Goal: Navigation & Orientation: Find specific page/section

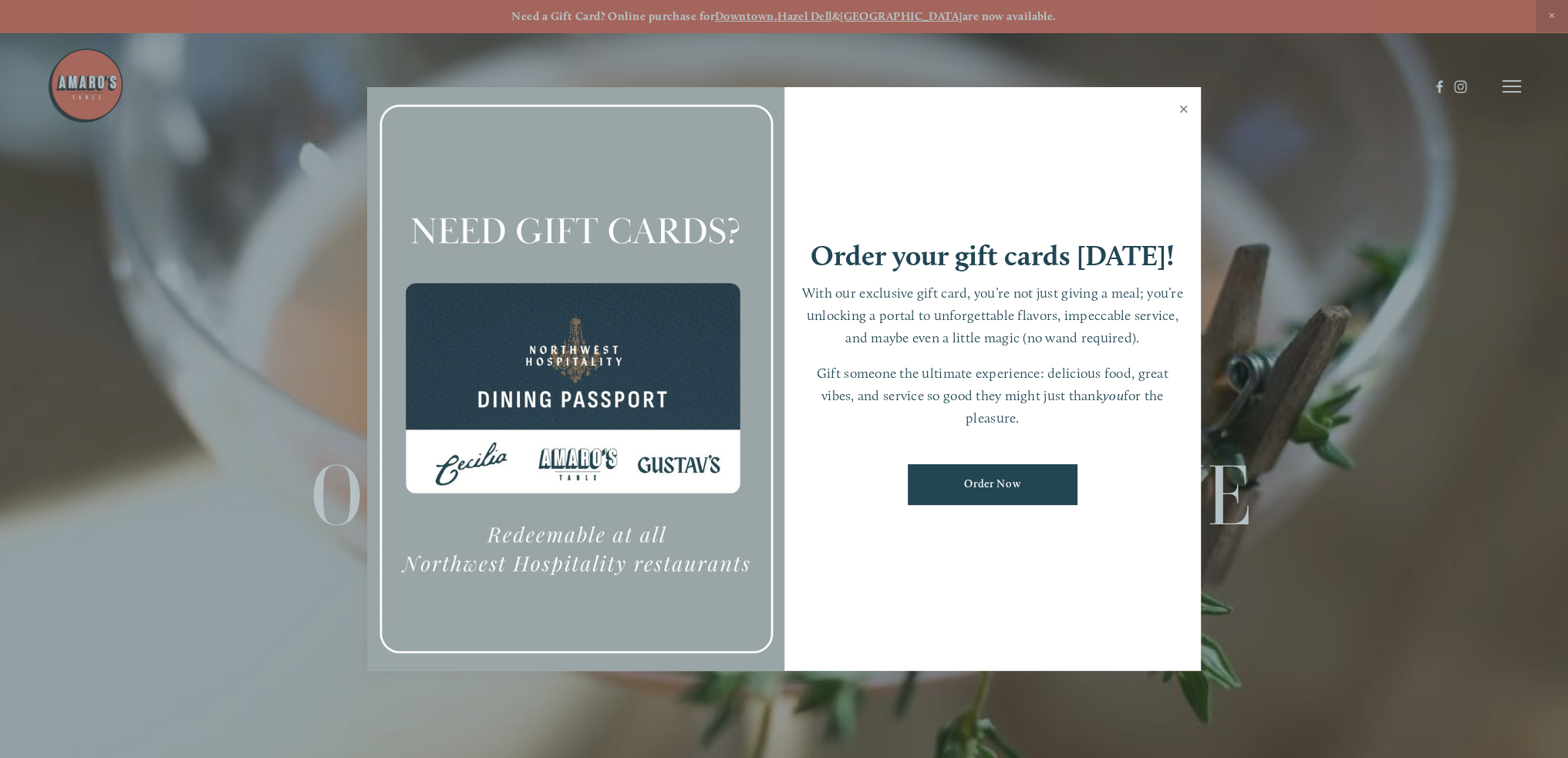
click at [1188, 109] on link "Close" at bounding box center [1183, 111] width 30 height 43
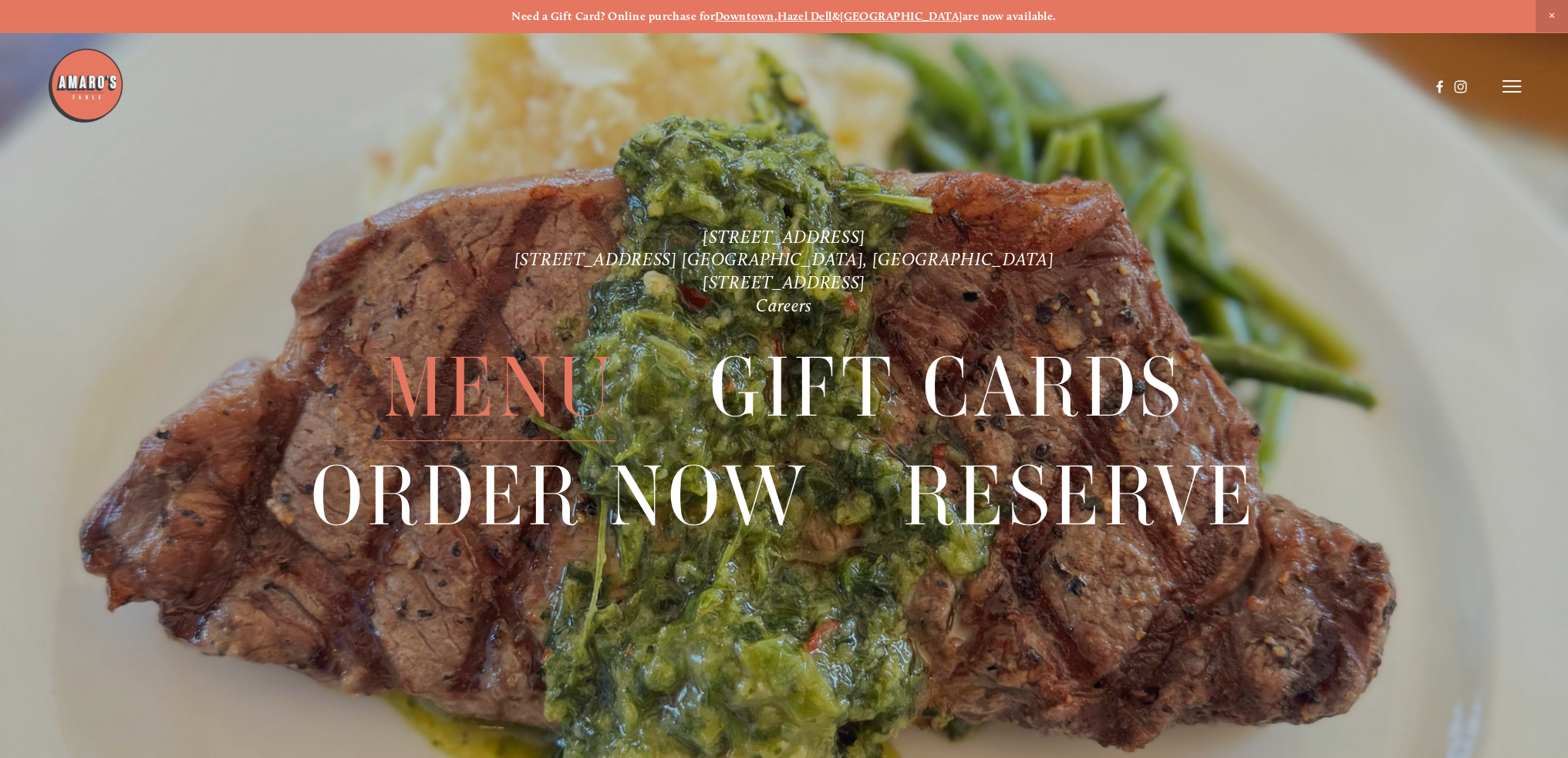
click at [541, 386] on span "Menu" at bounding box center [500, 388] width 233 height 107
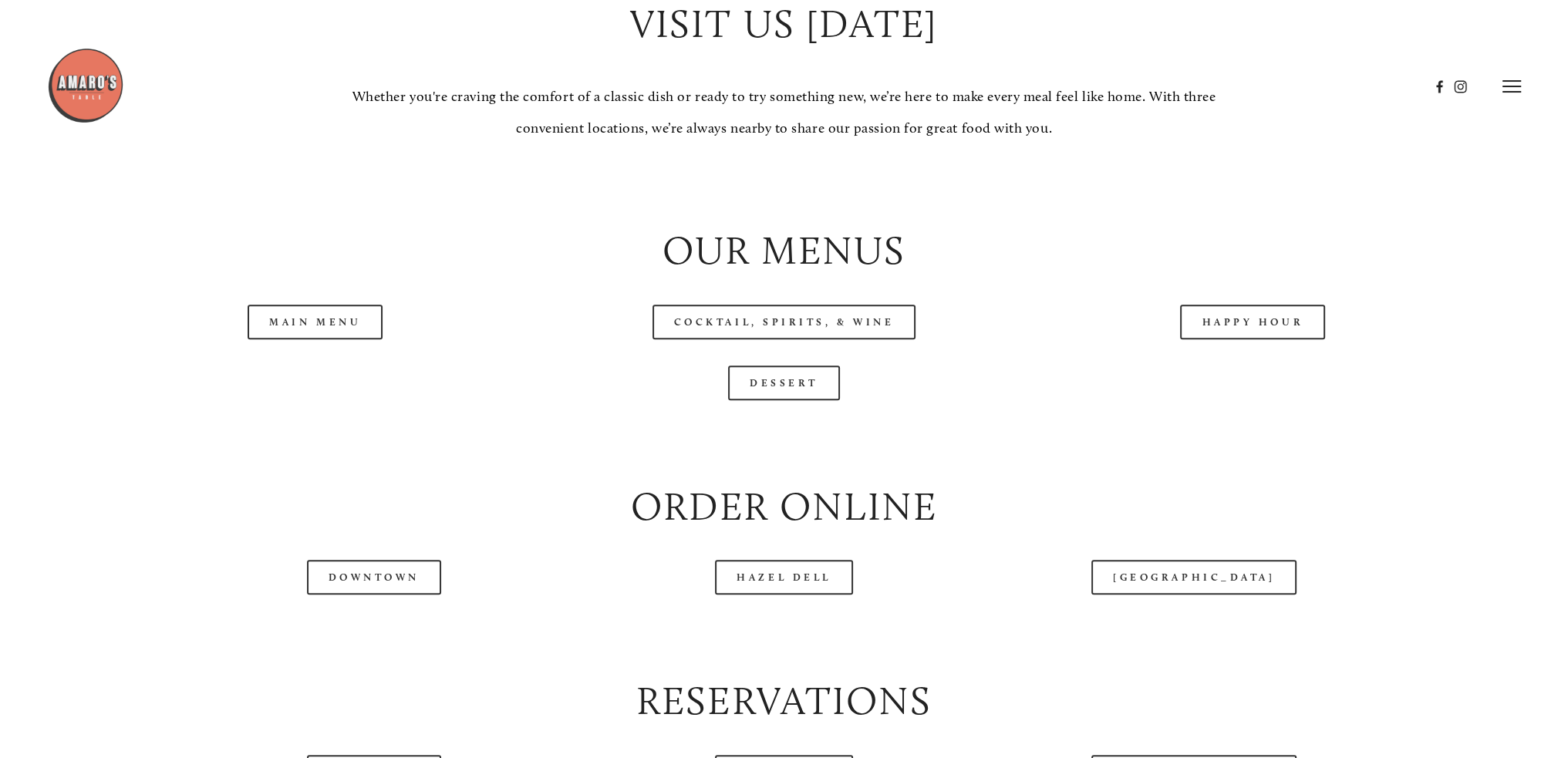
scroll to position [1698, 0]
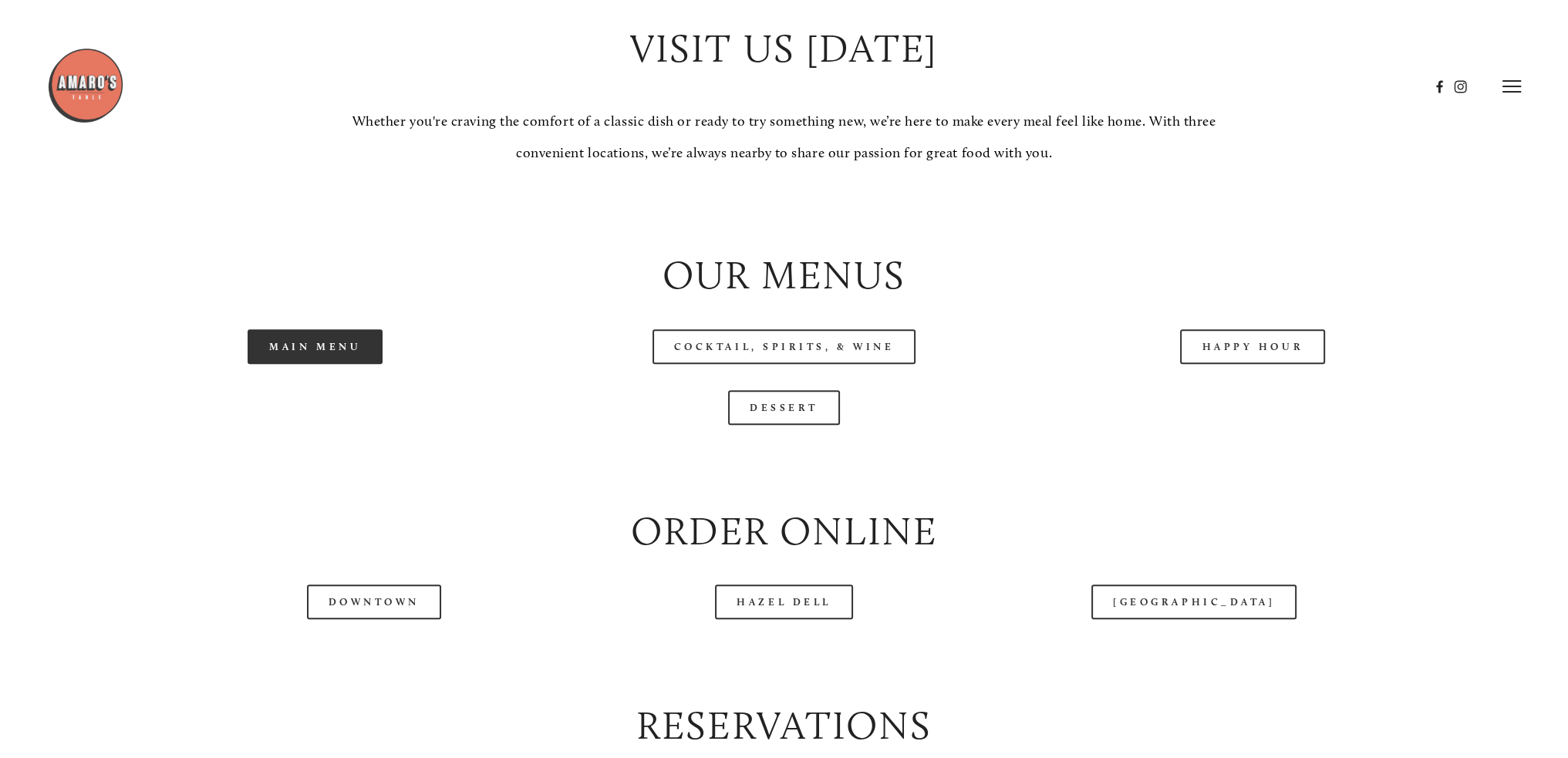
click at [293, 346] on link "Main Menu" at bounding box center [315, 347] width 135 height 35
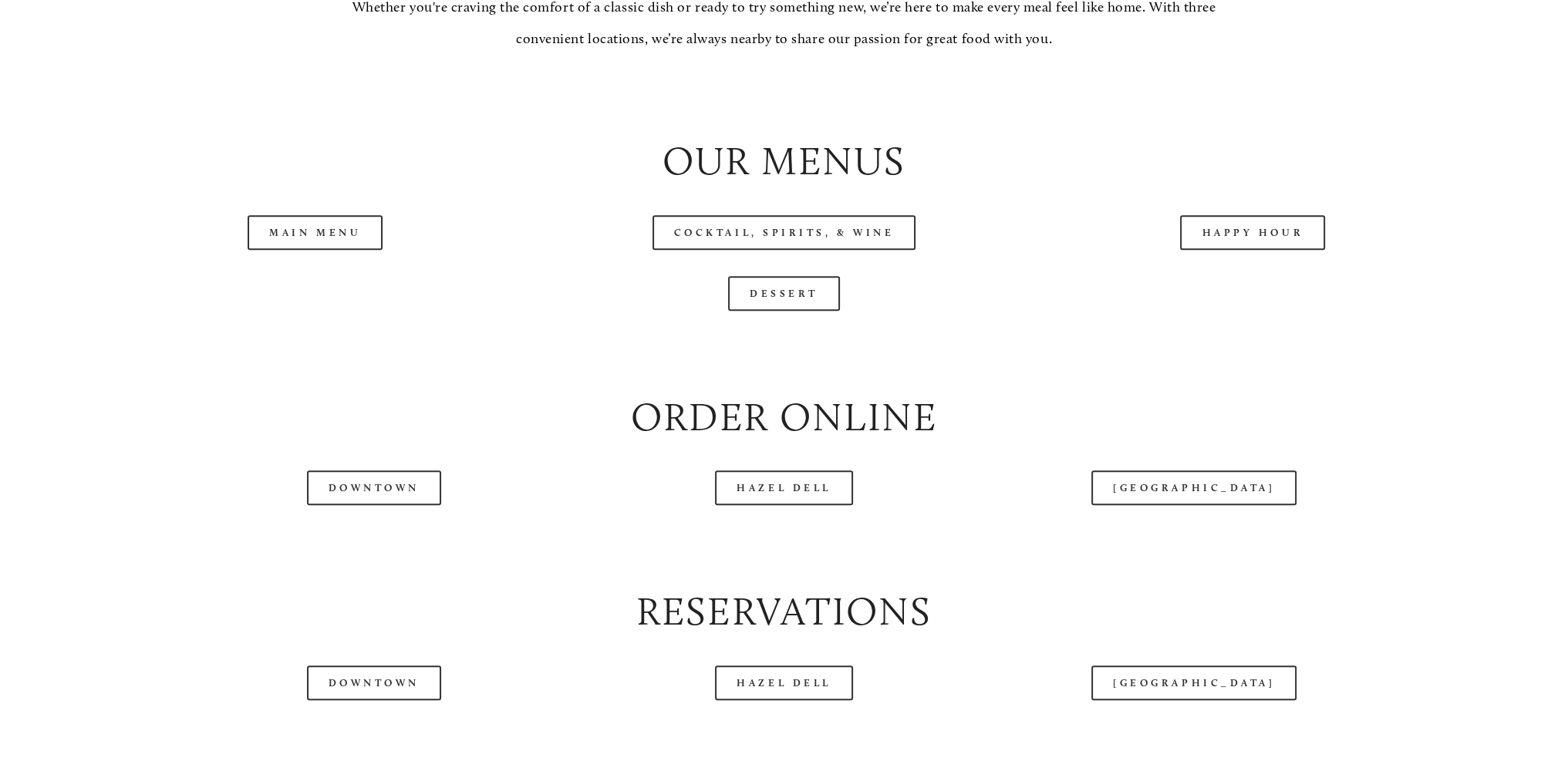
scroll to position [1852, 0]
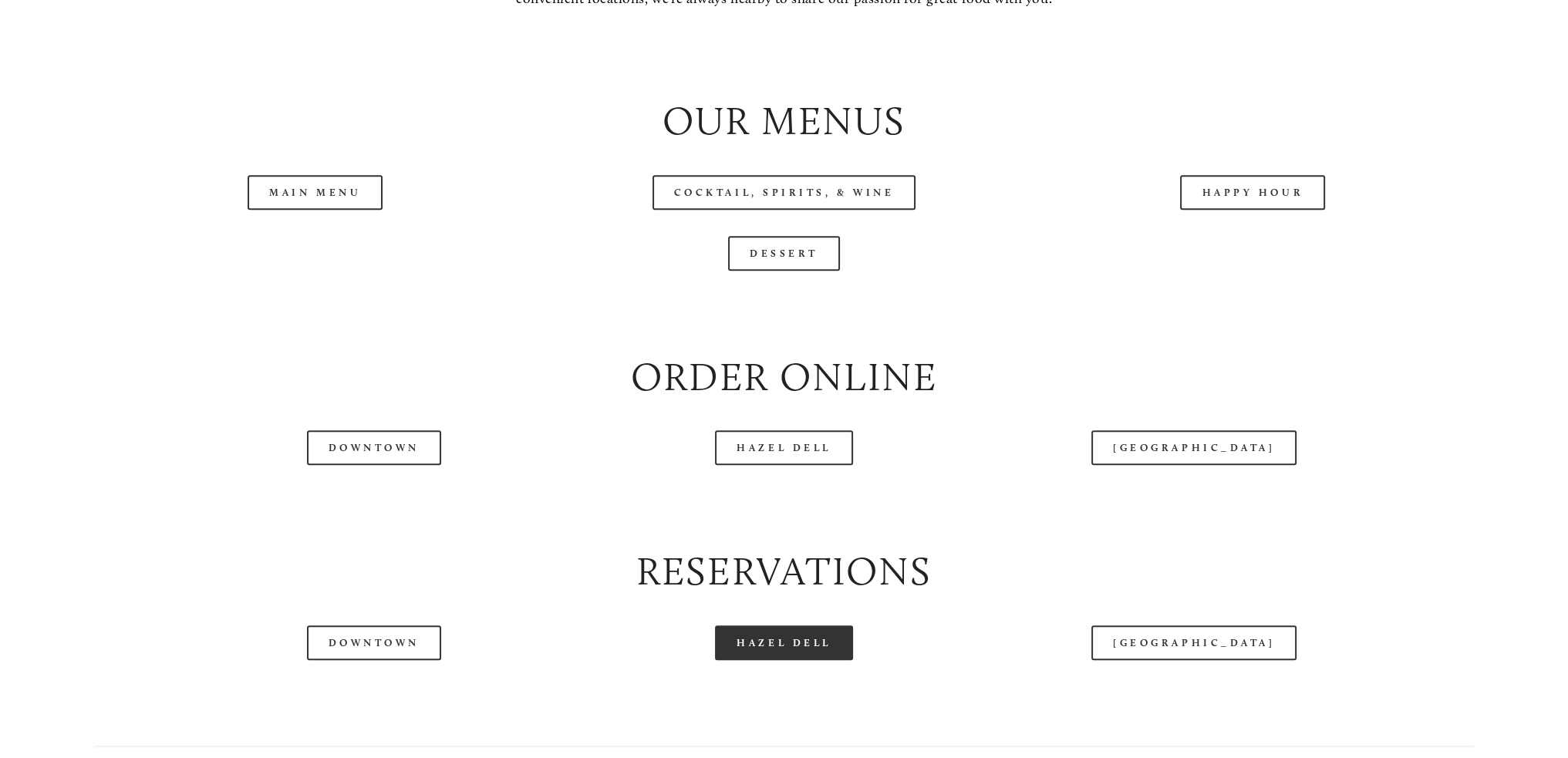
click at [755, 660] on link "Hazel Dell" at bounding box center [784, 643] width 138 height 35
